Goal: Task Accomplishment & Management: Manage account settings

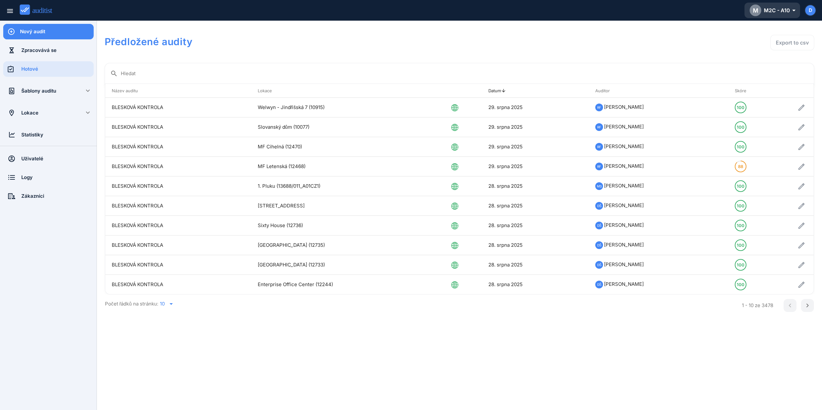
click at [776, 11] on div "M M2C - A10 arrow_drop_down_outlined" at bounding box center [771, 11] width 45 height 12
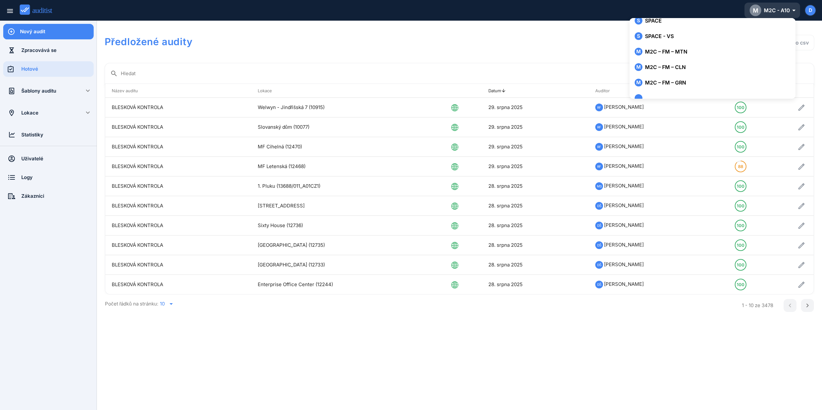
scroll to position [227, 0]
click at [672, 51] on div "M M2C – FM – MTN" at bounding box center [712, 50] width 156 height 8
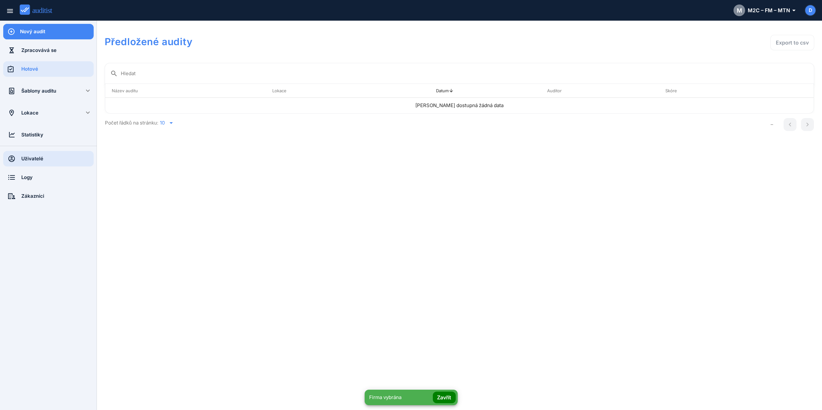
click at [43, 160] on div "Uživatelé" at bounding box center [57, 158] width 72 height 7
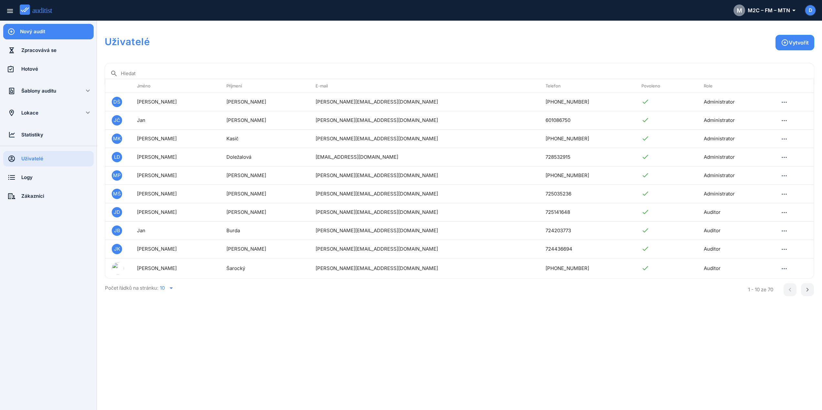
click at [168, 77] on input "Hledat" at bounding box center [465, 73] width 688 height 10
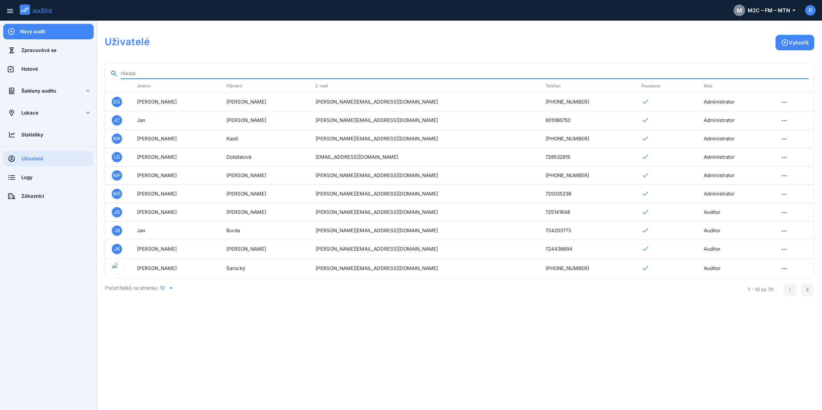
paste input "**********"
type input "**********"
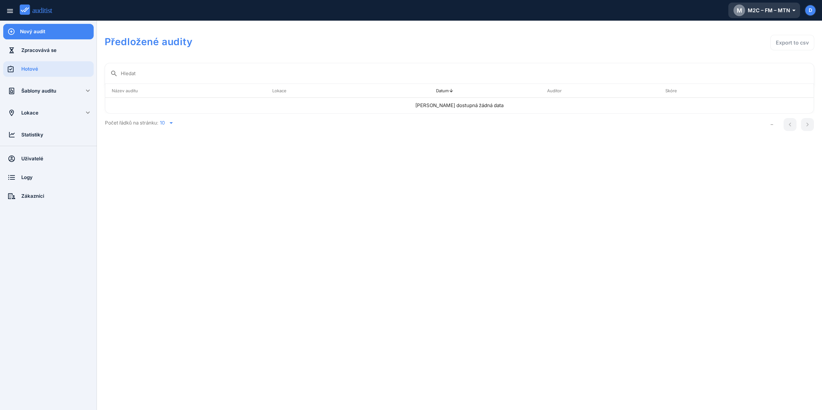
click at [788, 10] on div "M M2C – FM – MTN arrow_drop_down_outlined" at bounding box center [763, 11] width 61 height 12
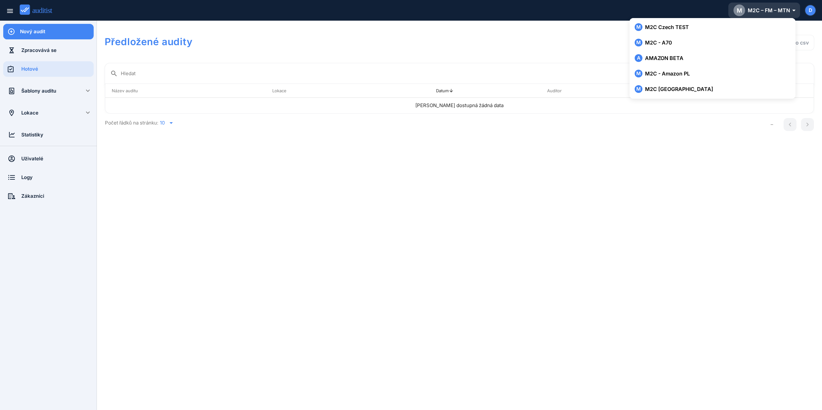
scroll to position [66, 0]
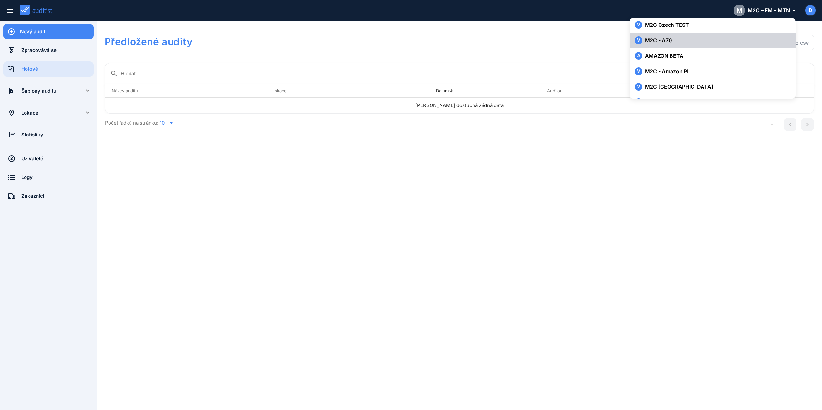
click at [651, 35] on button "M M2C - A70" at bounding box center [712, 40] width 166 height 15
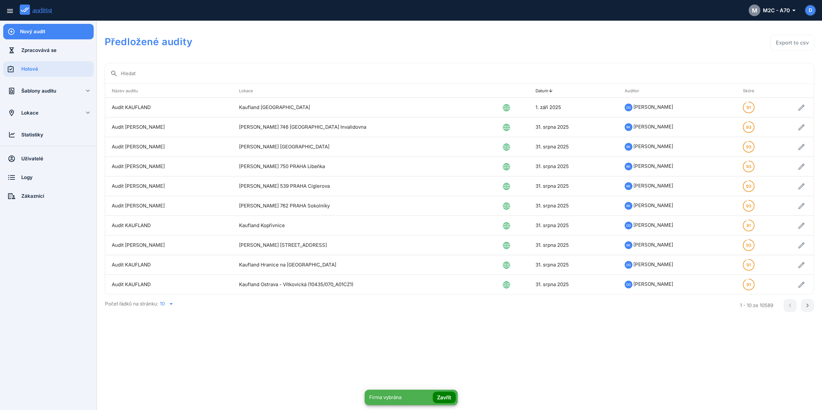
drag, startPoint x: 34, startPoint y: 159, endPoint x: 57, endPoint y: 124, distance: 42.2
click at [34, 159] on div "Uživatelé" at bounding box center [57, 158] width 72 height 7
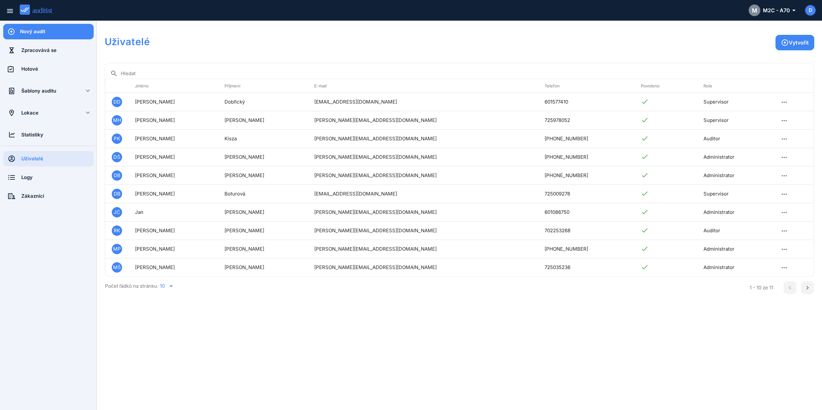
click at [160, 75] on input "Hledat" at bounding box center [465, 73] width 688 height 10
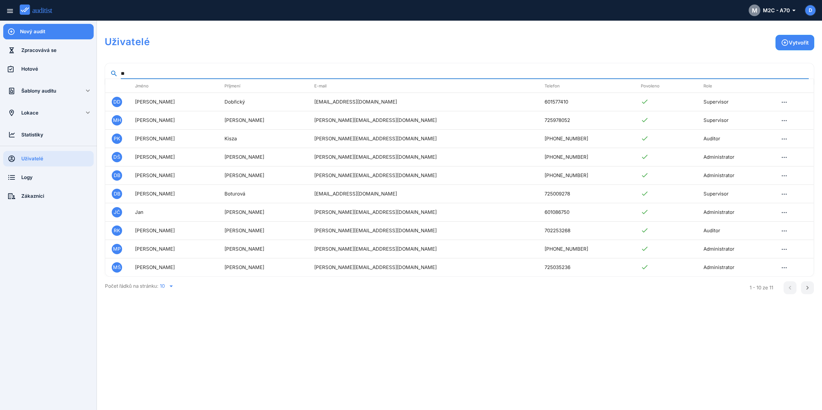
click at [160, 75] on input "**" at bounding box center [465, 73] width 688 height 10
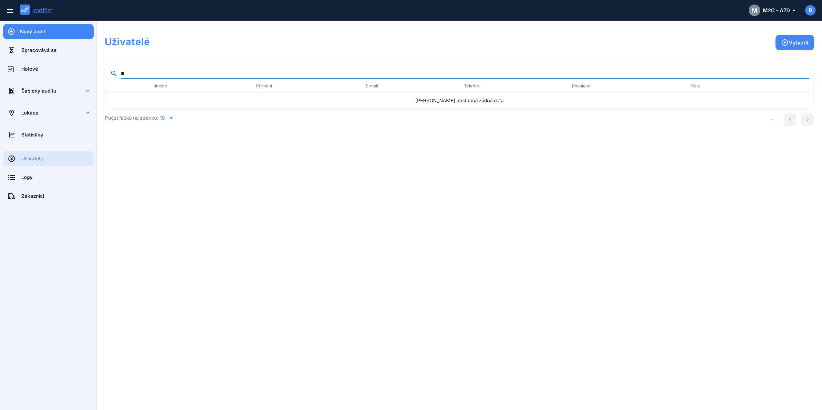
type input "*"
click at [170, 119] on icon "arrow_drop_down" at bounding box center [171, 118] width 8 height 8
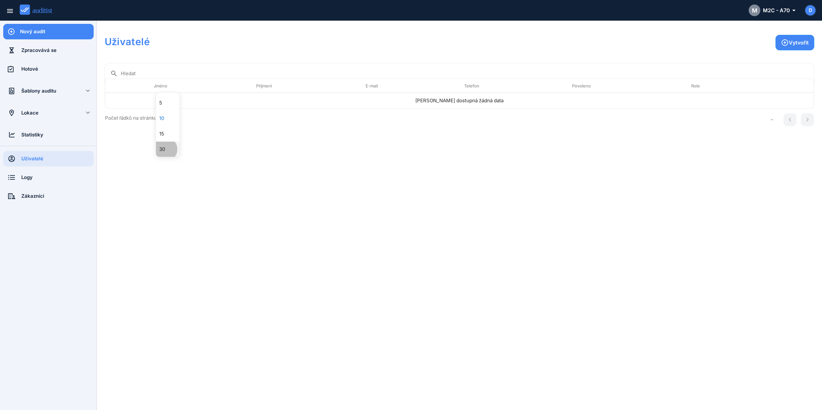
click at [163, 153] on div "30" at bounding box center [171, 150] width 24 height 8
click at [37, 157] on div "Uživatelé" at bounding box center [57, 158] width 72 height 7
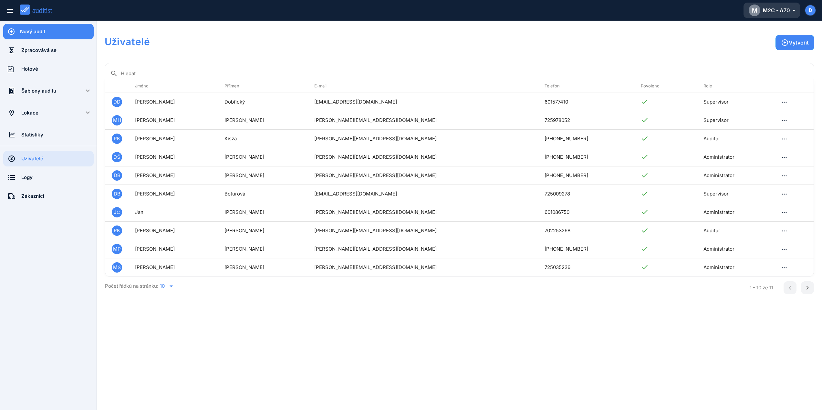
click at [778, 13] on div "M M2C - A70 arrow_drop_down_outlined" at bounding box center [771, 11] width 46 height 12
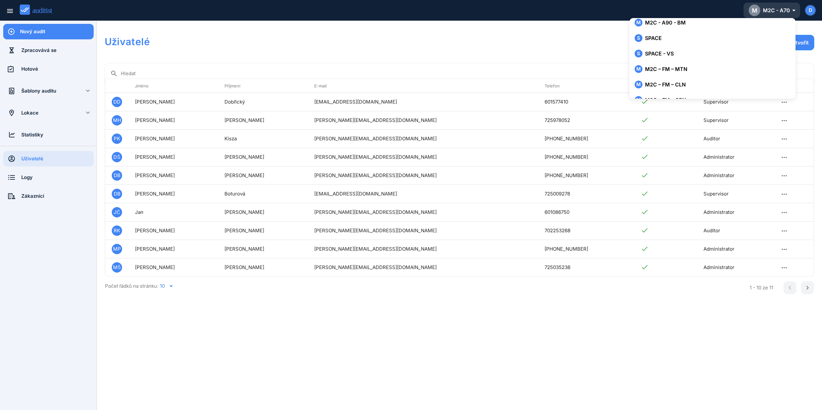
scroll to position [208, 0]
click at [677, 74] on button "M M2C – FM – MTN" at bounding box center [712, 68] width 166 height 15
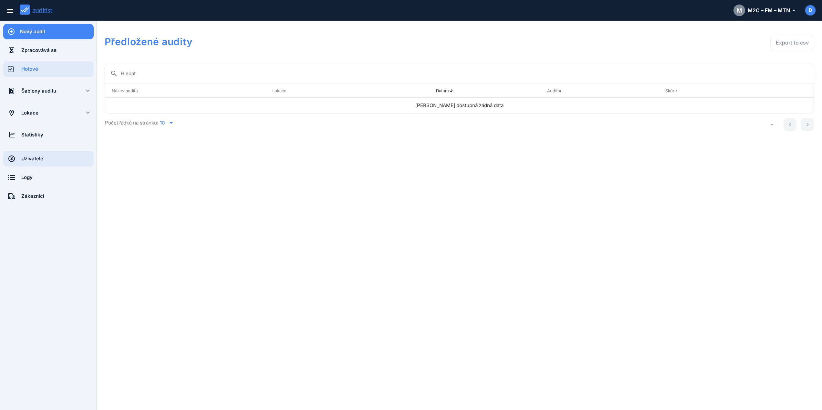
click at [36, 159] on div "Uživatelé" at bounding box center [57, 158] width 72 height 7
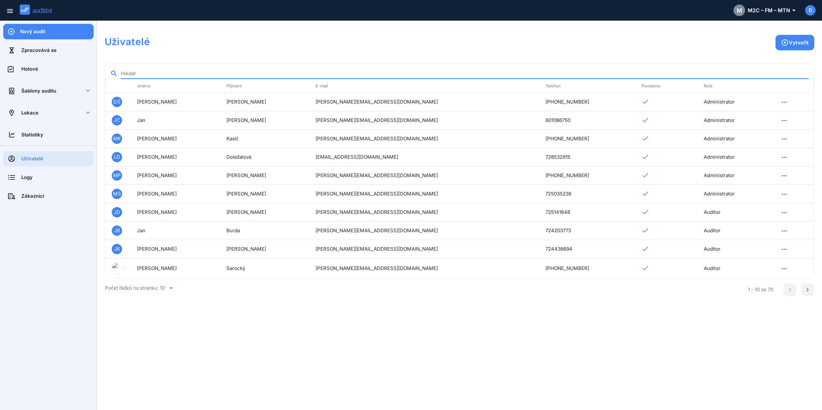
click at [143, 71] on input "Hledat" at bounding box center [465, 73] width 688 height 10
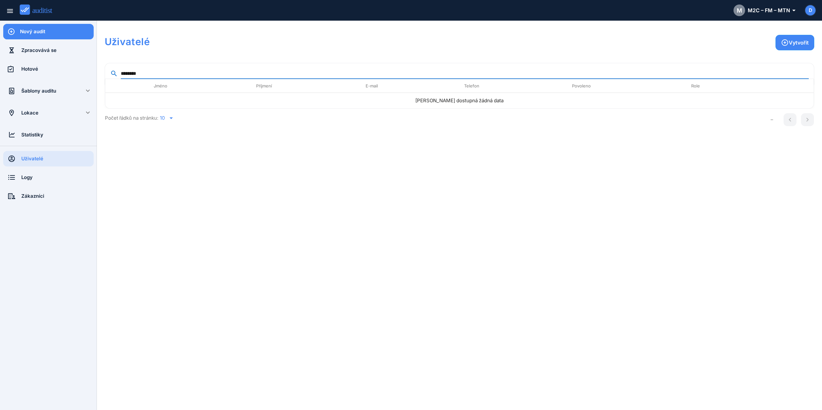
type input "********"
